Goal: Task Accomplishment & Management: Use online tool/utility

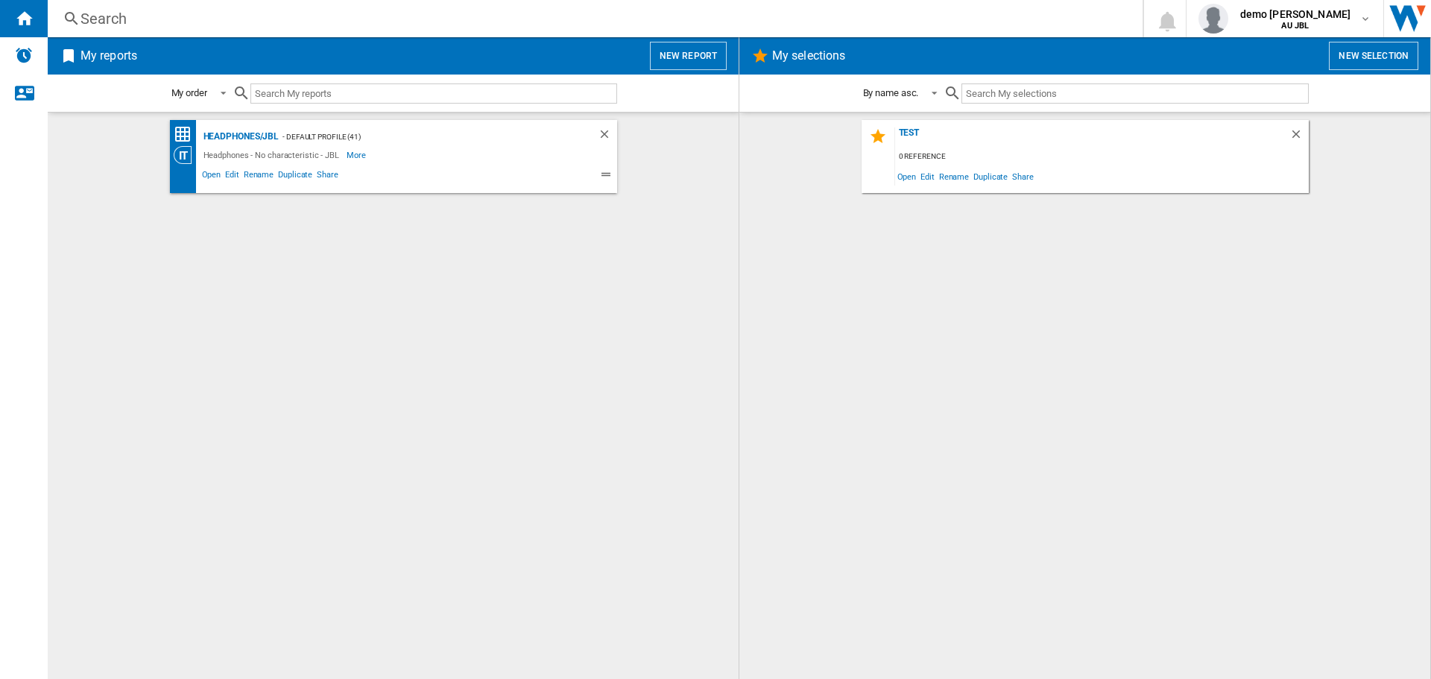
click at [1348, 50] on button "New selection" at bounding box center [1373, 56] width 89 height 28
click at [926, 179] on span "Edit" at bounding box center [927, 176] width 19 height 20
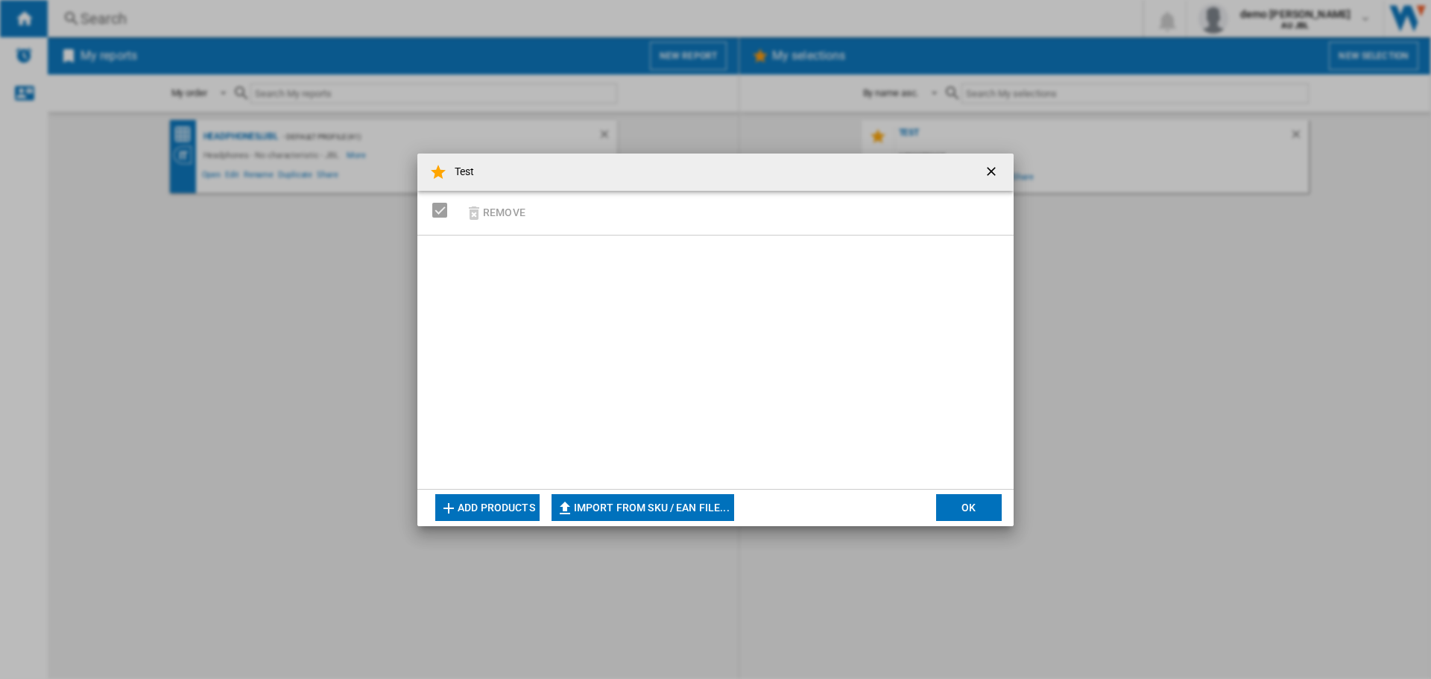
click at [1242, 288] on div "Test Remove Add products Import from SKU / EAN file... Import manually... OK" at bounding box center [715, 339] width 1431 height 679
click at [470, 508] on button "Add products" at bounding box center [487, 507] width 104 height 27
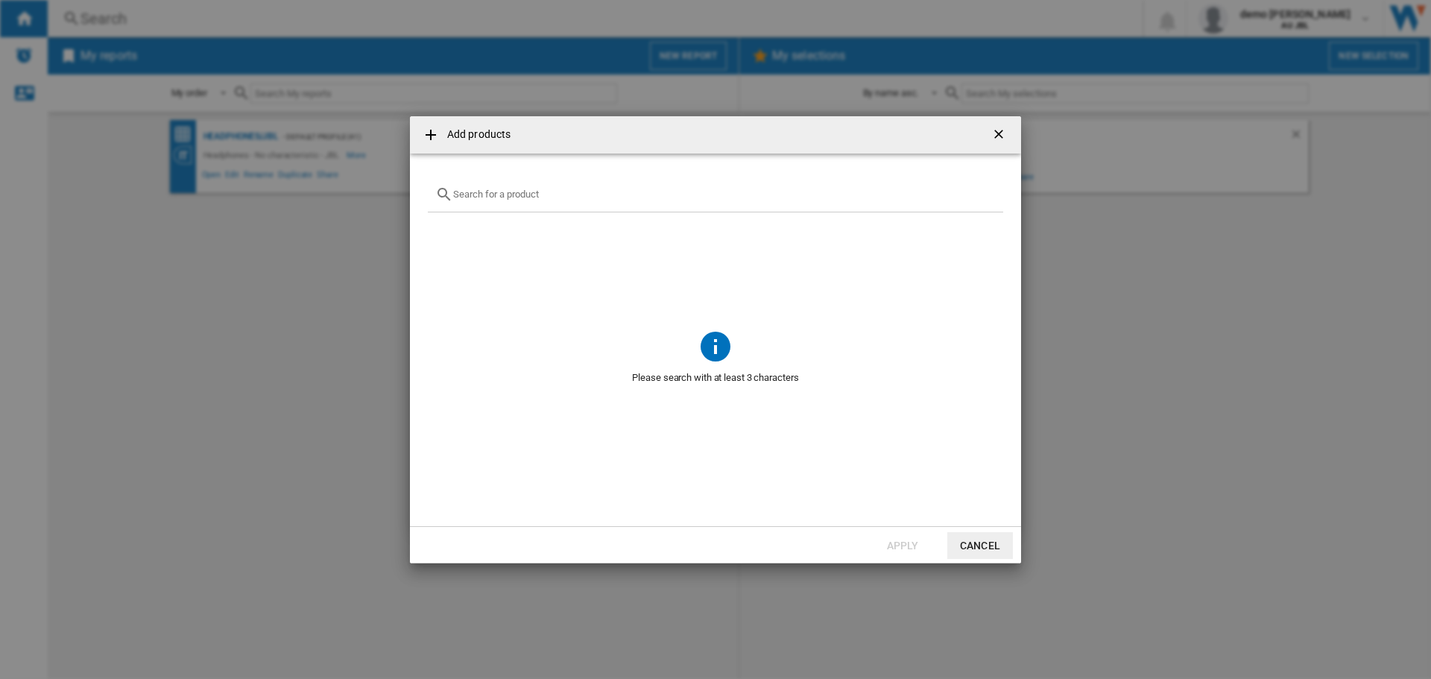
click at [539, 186] on div at bounding box center [715, 194] width 575 height 35
click at [561, 199] on input "text" at bounding box center [724, 194] width 543 height 11
click at [562, 199] on input "text" at bounding box center [724, 194] width 543 height 11
click at [1002, 133] on ng-md-icon "getI18NText('BUTTONS.CLOSE_DIALOG')" at bounding box center [1000, 136] width 18 height 18
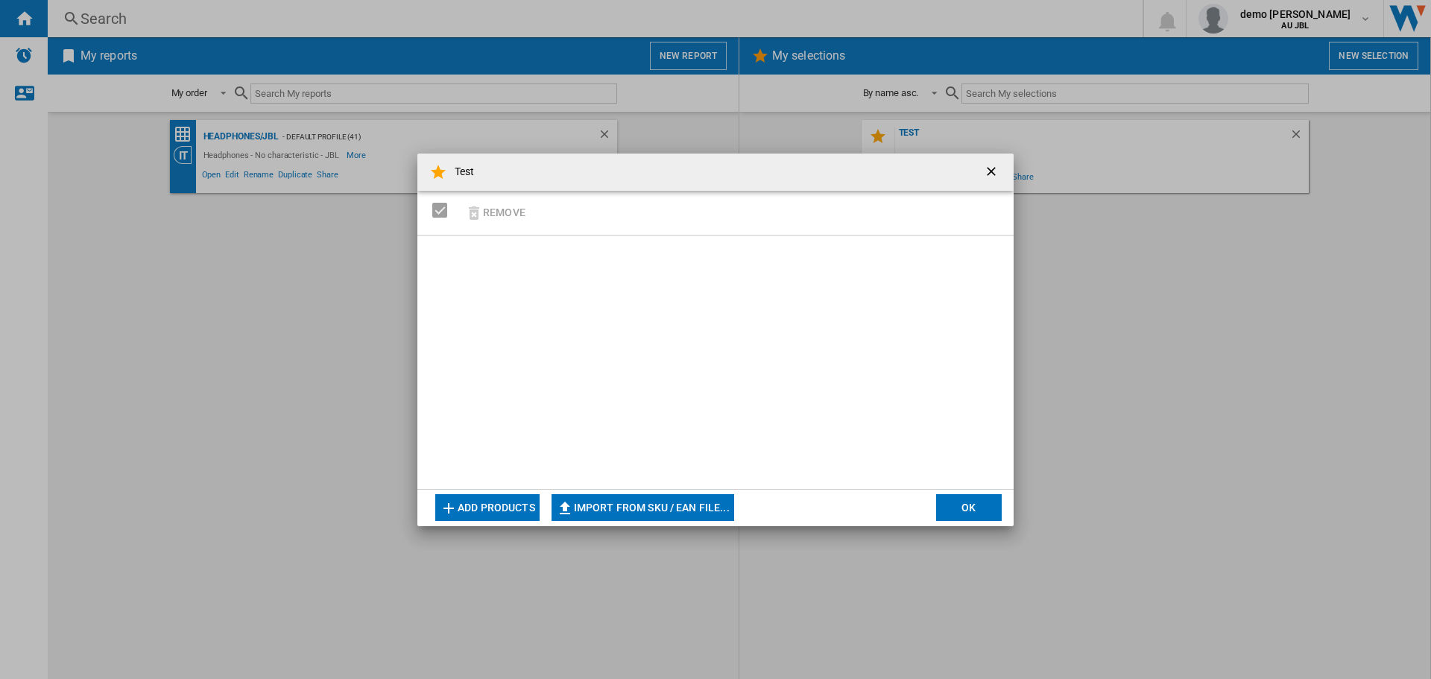
click at [987, 175] on ng-md-icon "getI18NText('BUTTONS.CLOSE_DIALOG')" at bounding box center [993, 173] width 18 height 18
